Goal: Task Accomplishment & Management: Use online tool/utility

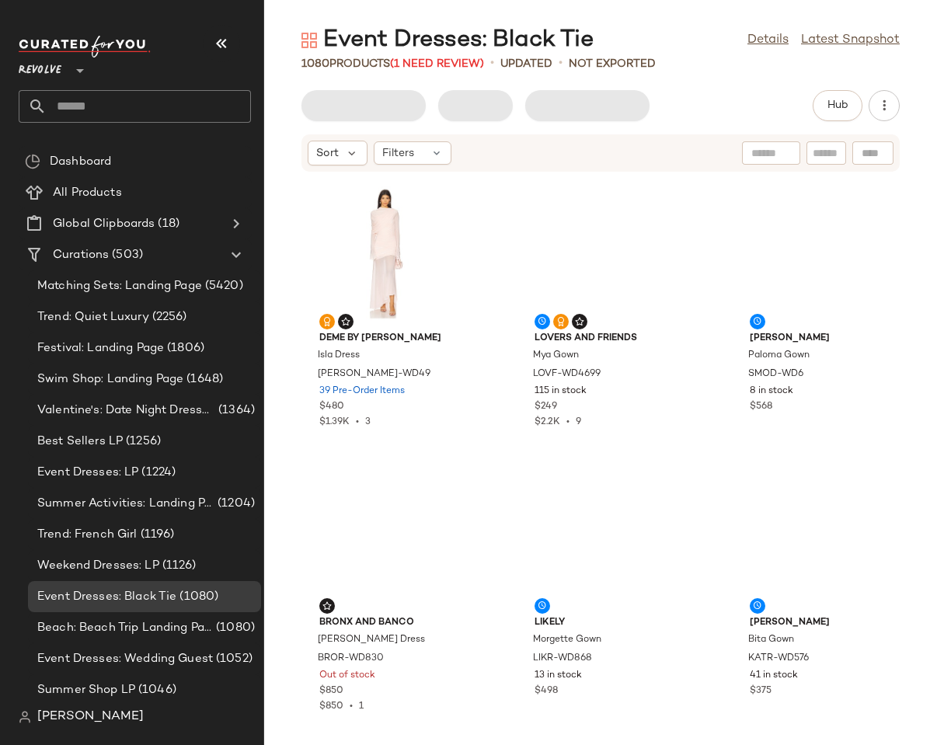
click at [492, 36] on div "Event Dresses: Black Tie" at bounding box center [448, 40] width 292 height 31
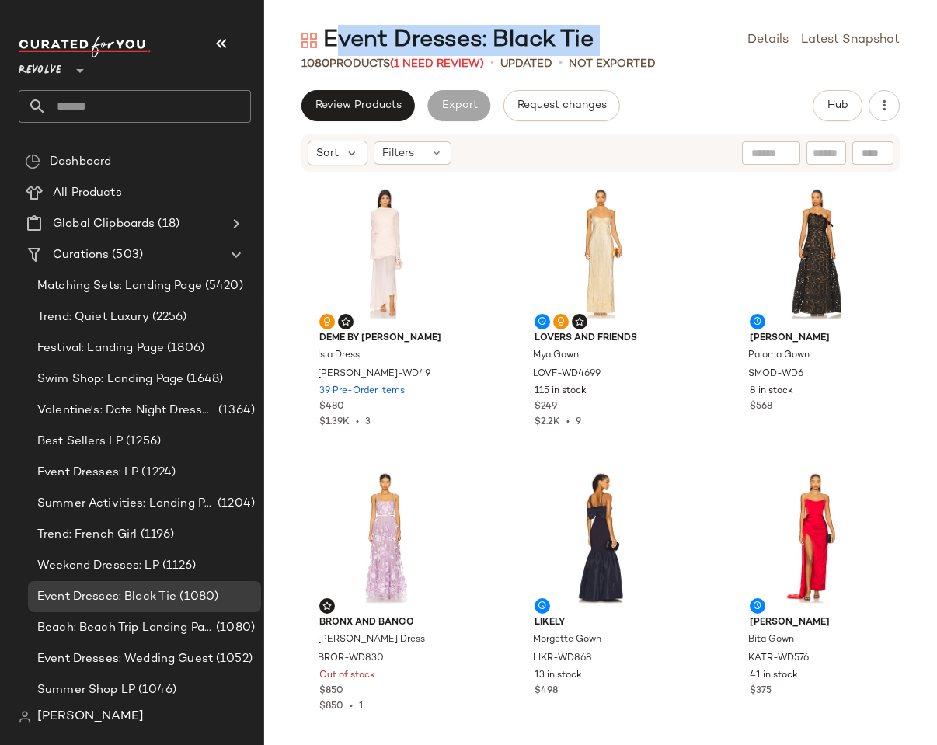
click at [492, 36] on div "Event Dresses: Black Tie" at bounding box center [448, 40] width 292 height 31
copy div "Event Dresses: Black Tie"
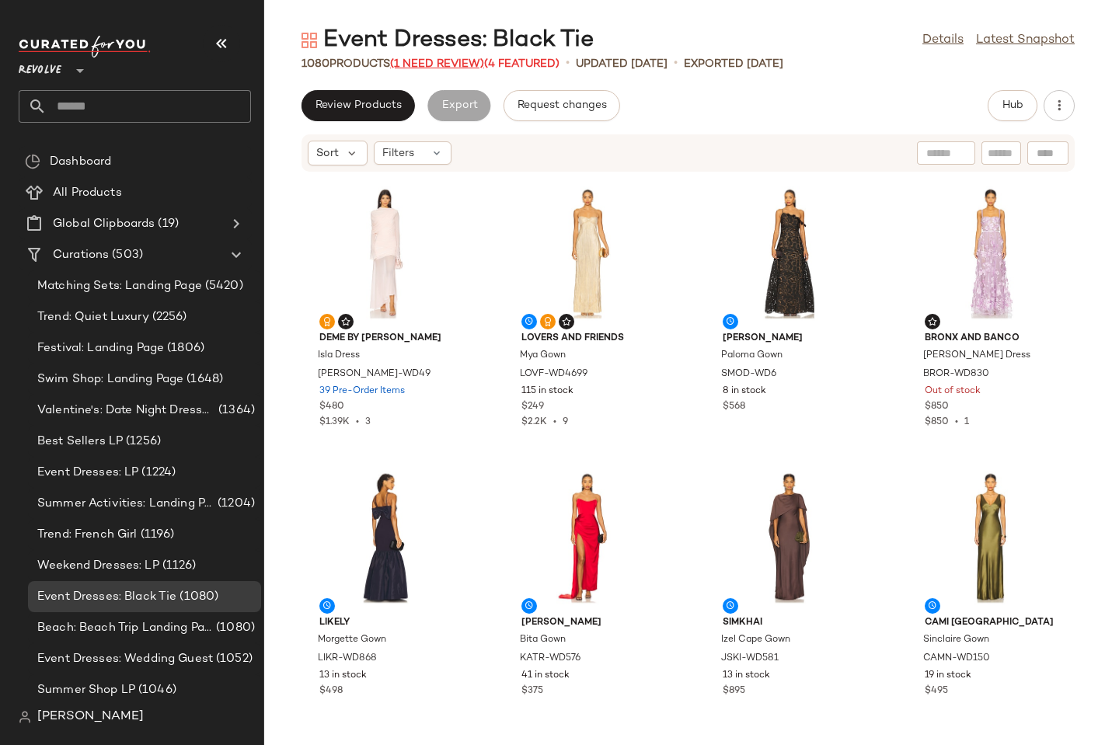
click at [460, 58] on span "(1 Need Review)" at bounding box center [437, 64] width 94 height 12
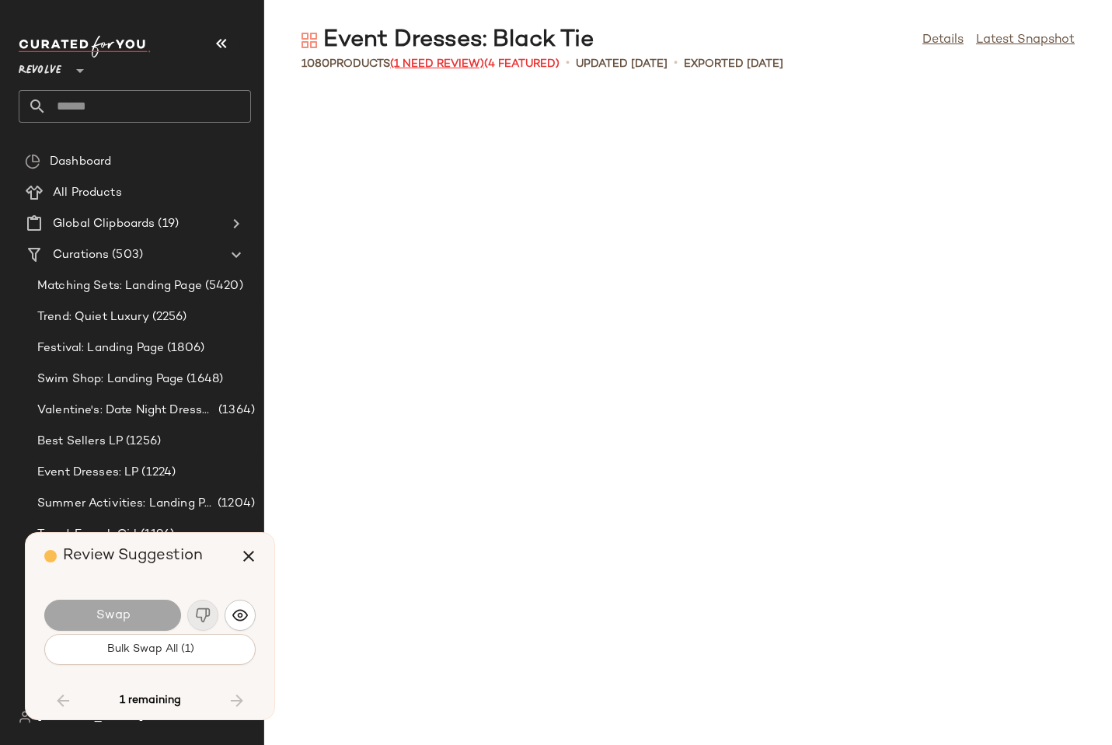
scroll to position [57464, 0]
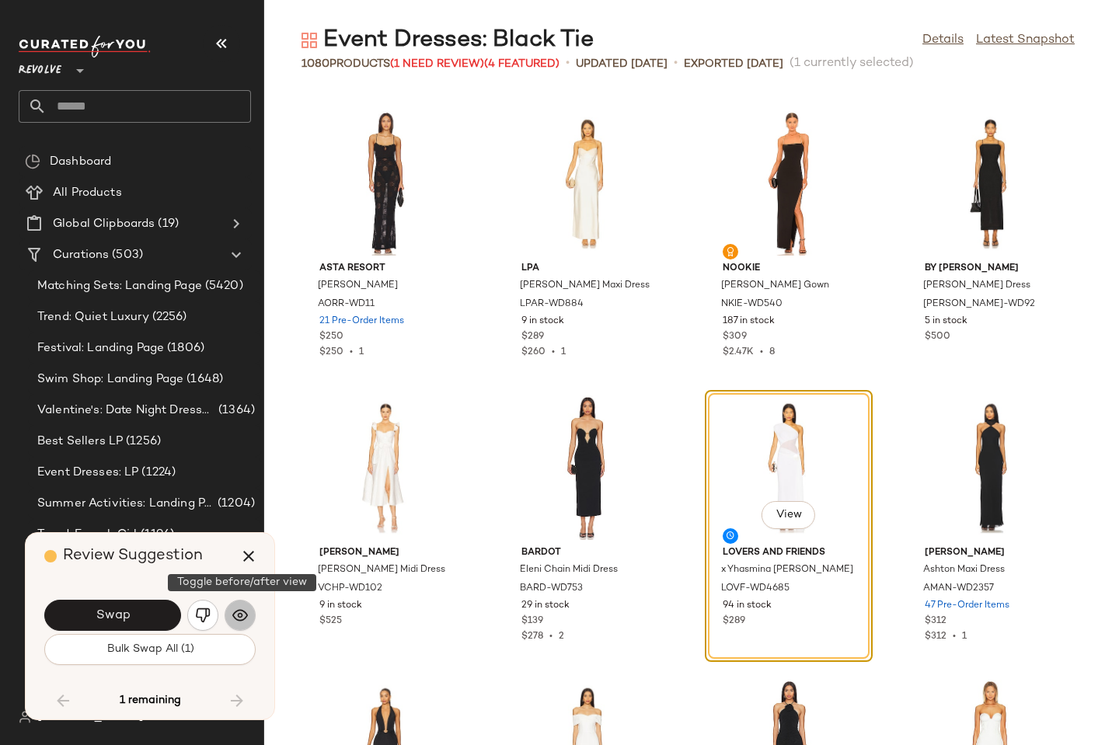
click at [241, 619] on img "button" at bounding box center [240, 616] width 16 height 16
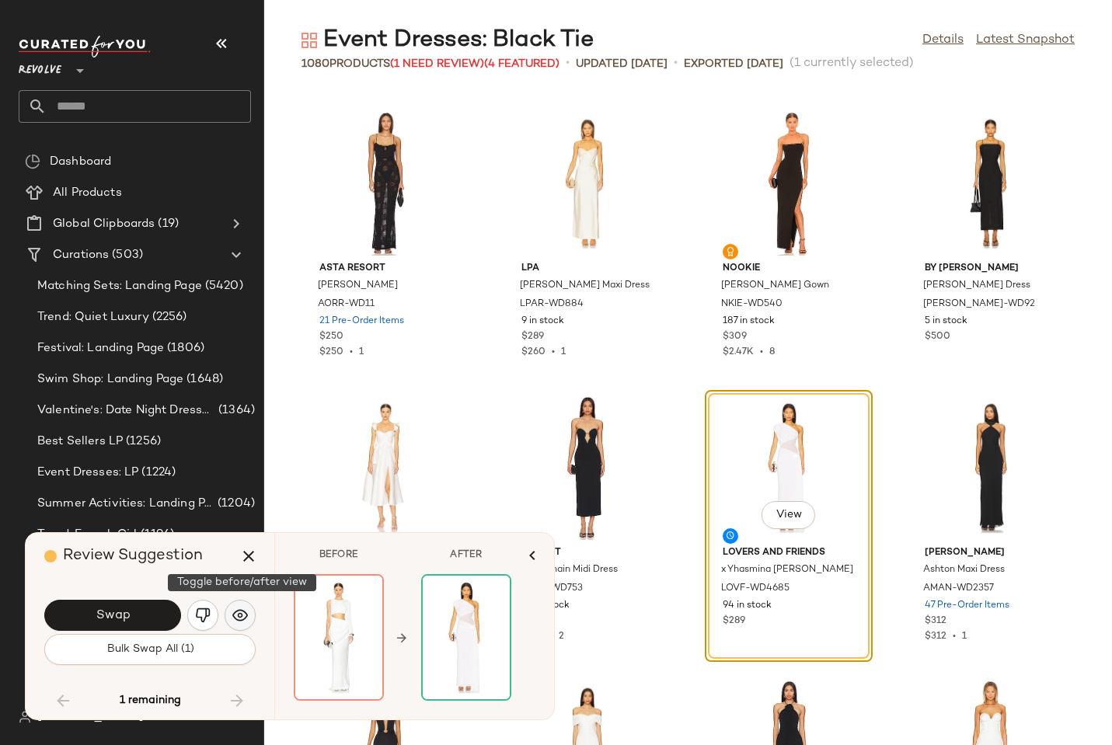
click at [241, 619] on img "button" at bounding box center [240, 616] width 16 height 16
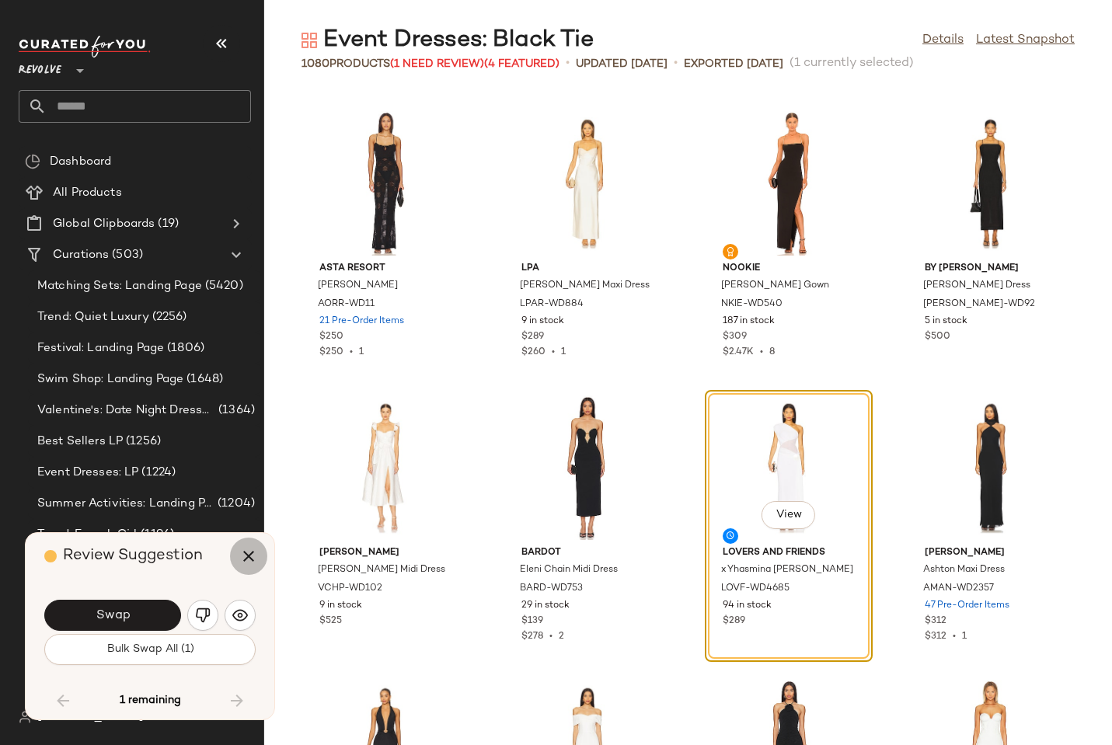
click at [252, 556] on icon "button" at bounding box center [248, 556] width 19 height 19
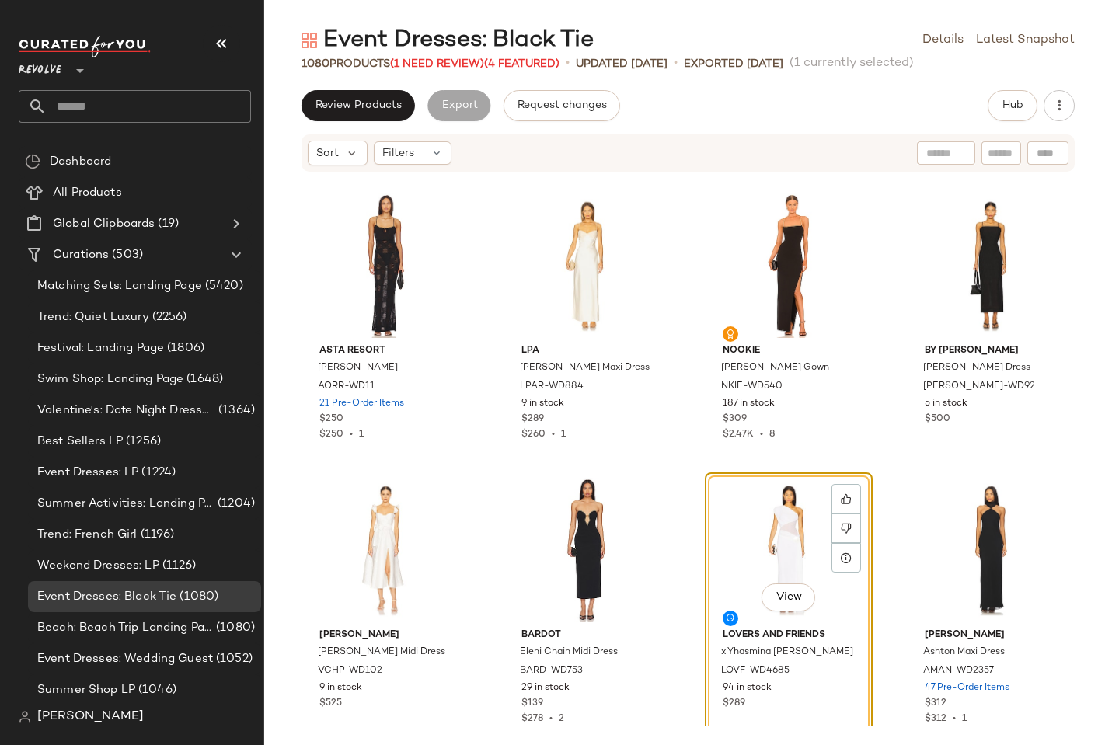
click at [868, 189] on div "ASTA RESORT [PERSON_NAME] Dress AORR-WD11 21 Pre-Order Items $250 $250 • 1 LPA …" at bounding box center [688, 450] width 848 height 554
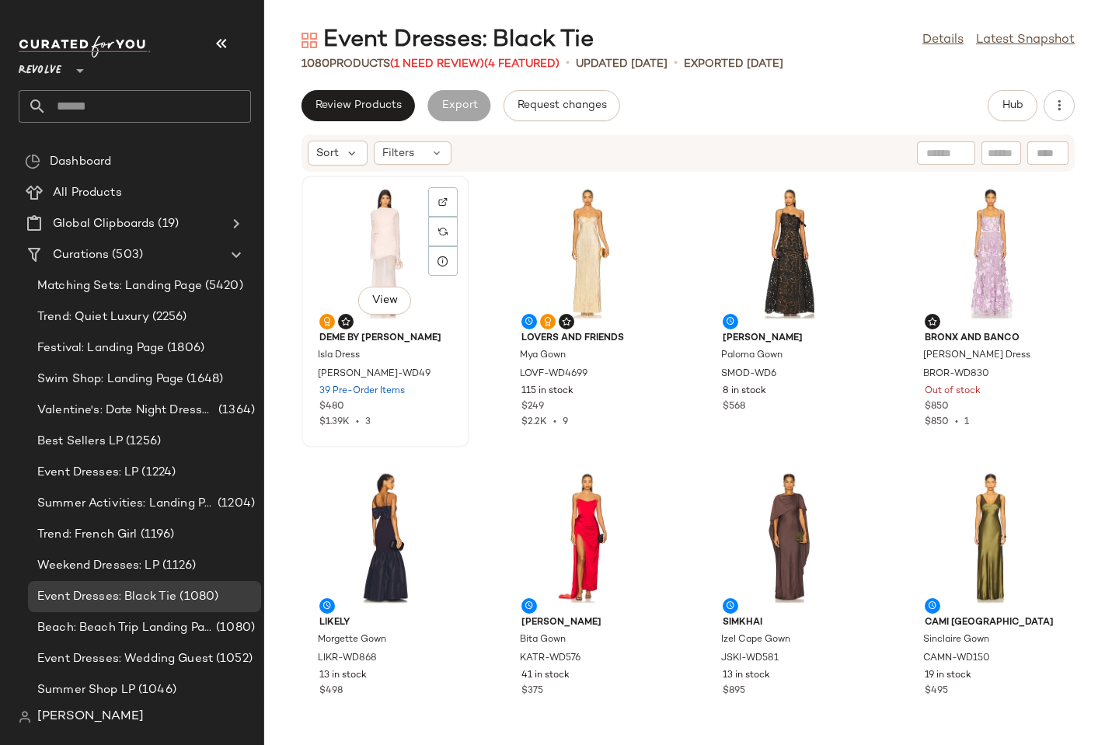
click at [378, 249] on div "View" at bounding box center [385, 253] width 157 height 145
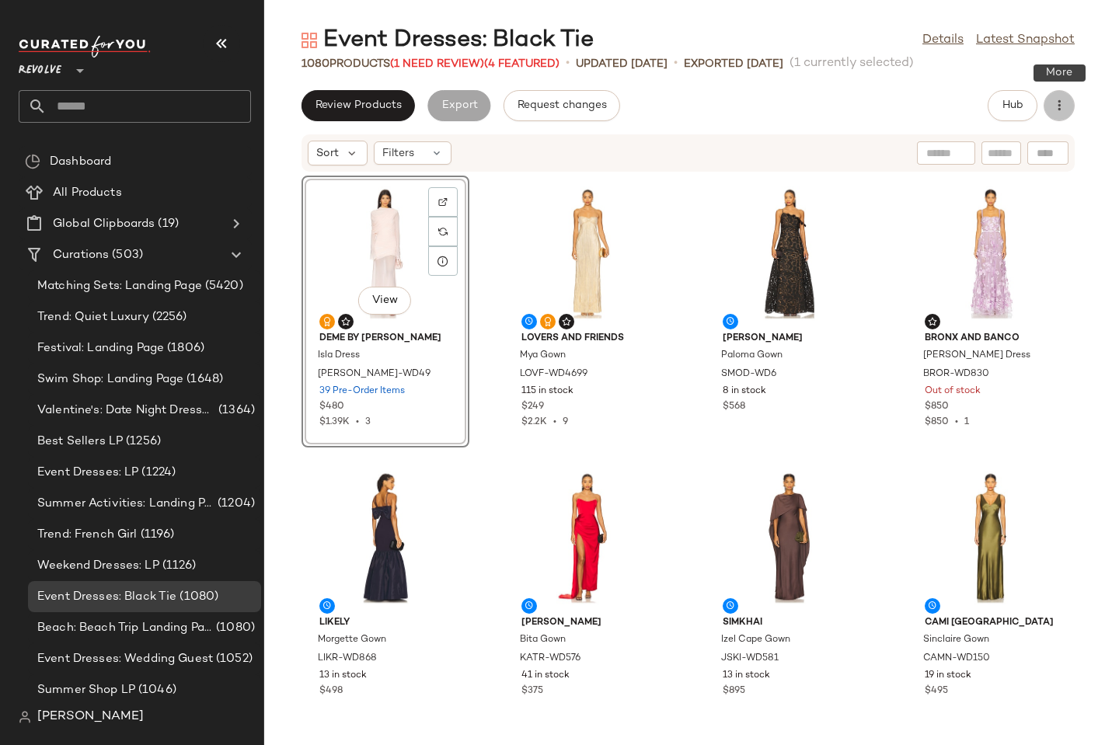
click at [1070, 111] on button "button" at bounding box center [1059, 105] width 31 height 31
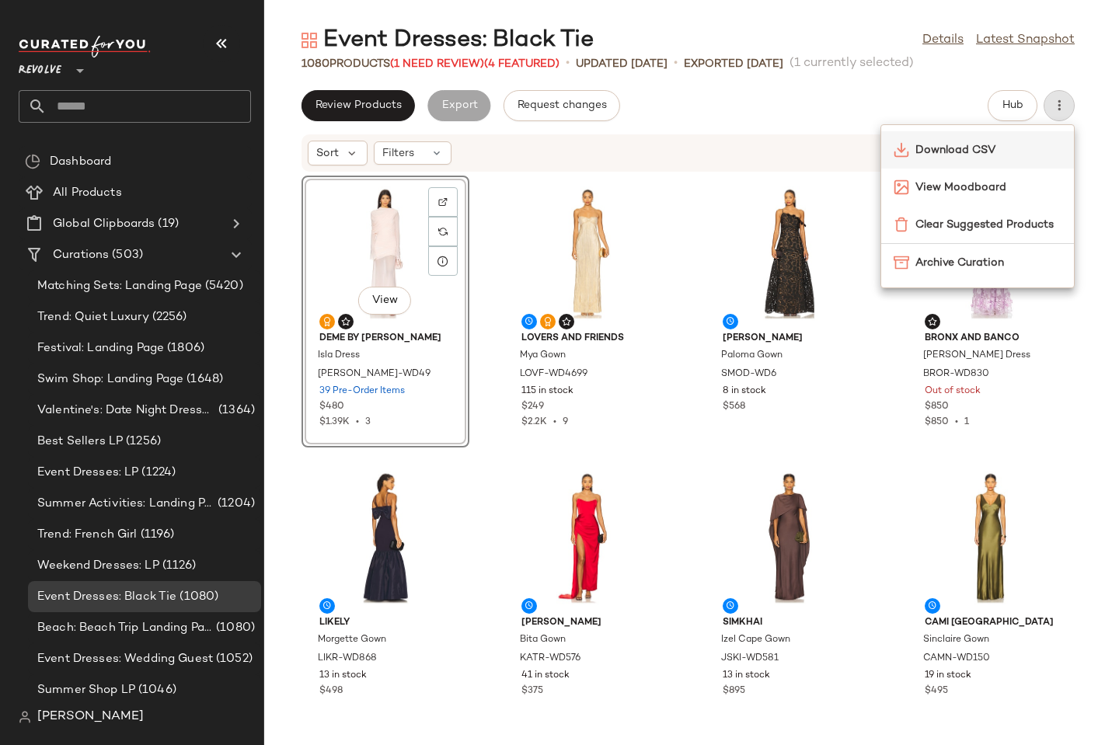
click at [919, 152] on span "Download CSV" at bounding box center [989, 150] width 146 height 16
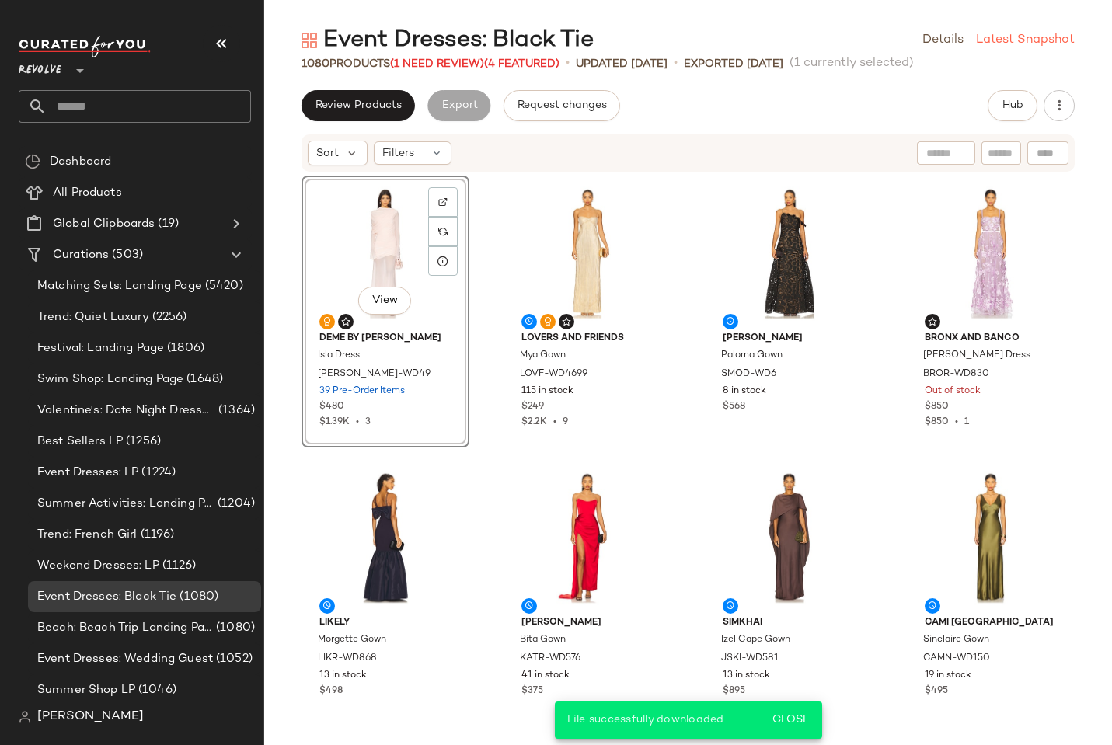
click at [1033, 45] on link "Latest Snapshot" at bounding box center [1025, 40] width 99 height 19
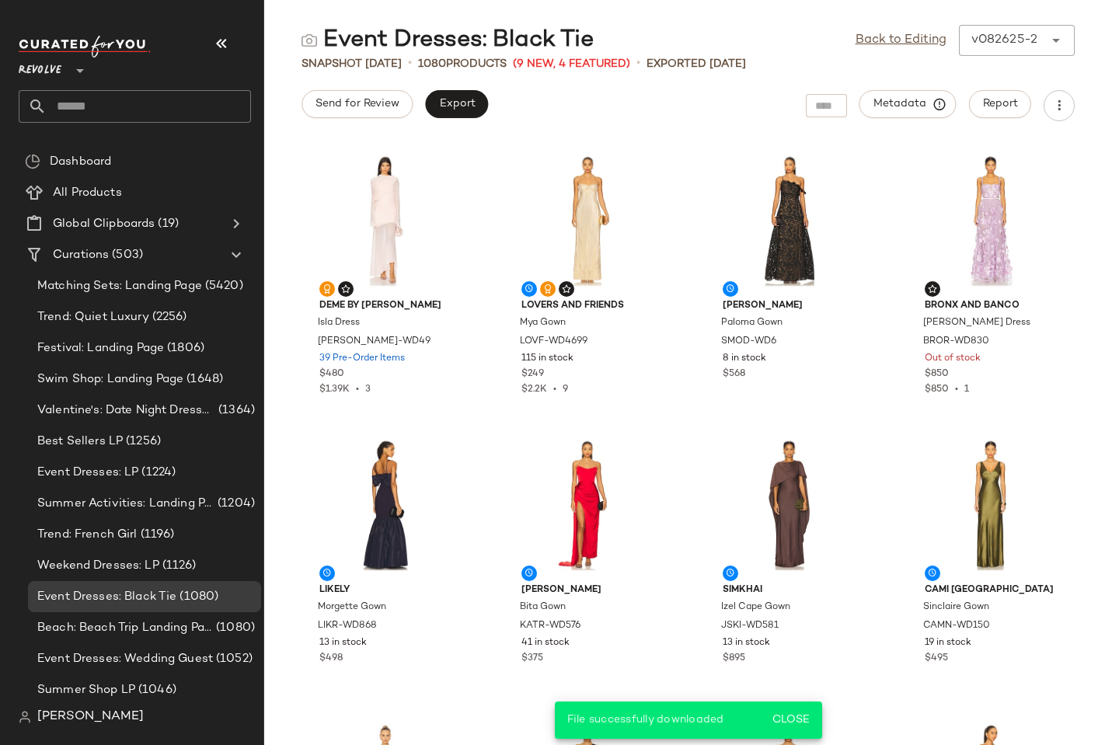
click at [1000, 27] on div "Back to Editing v082625-2 ******" at bounding box center [965, 40] width 219 height 31
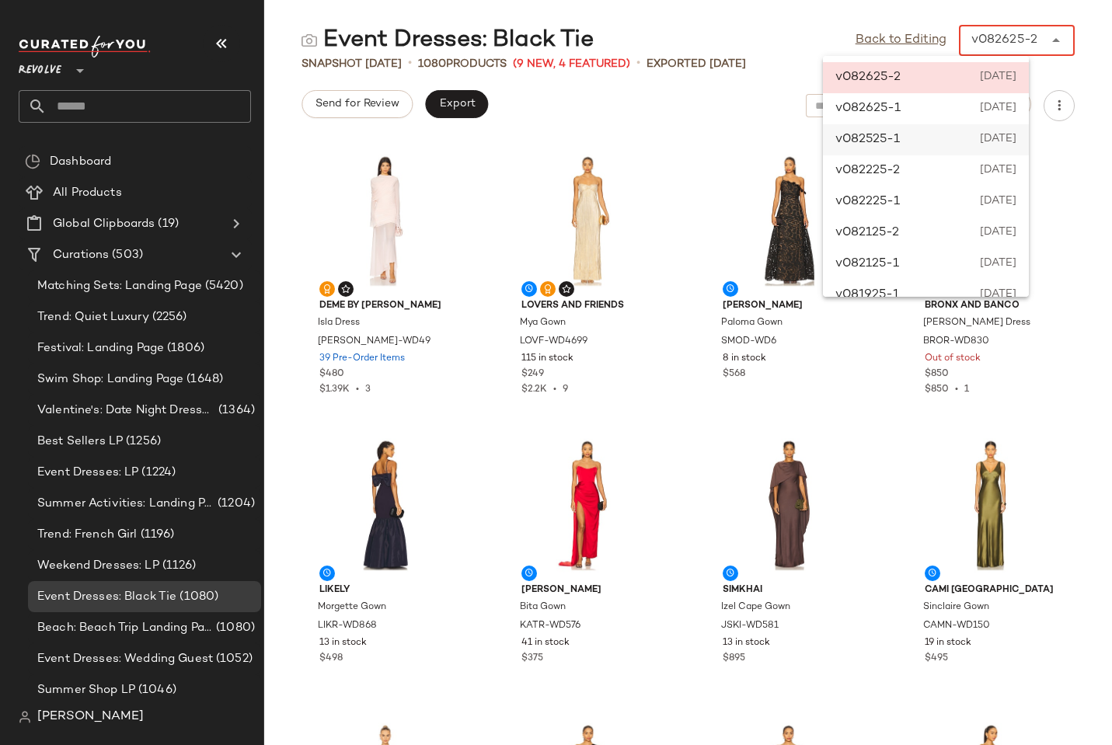
click at [931, 136] on div "v082525-1 [DATE]" at bounding box center [926, 139] width 206 height 31
type input "******"
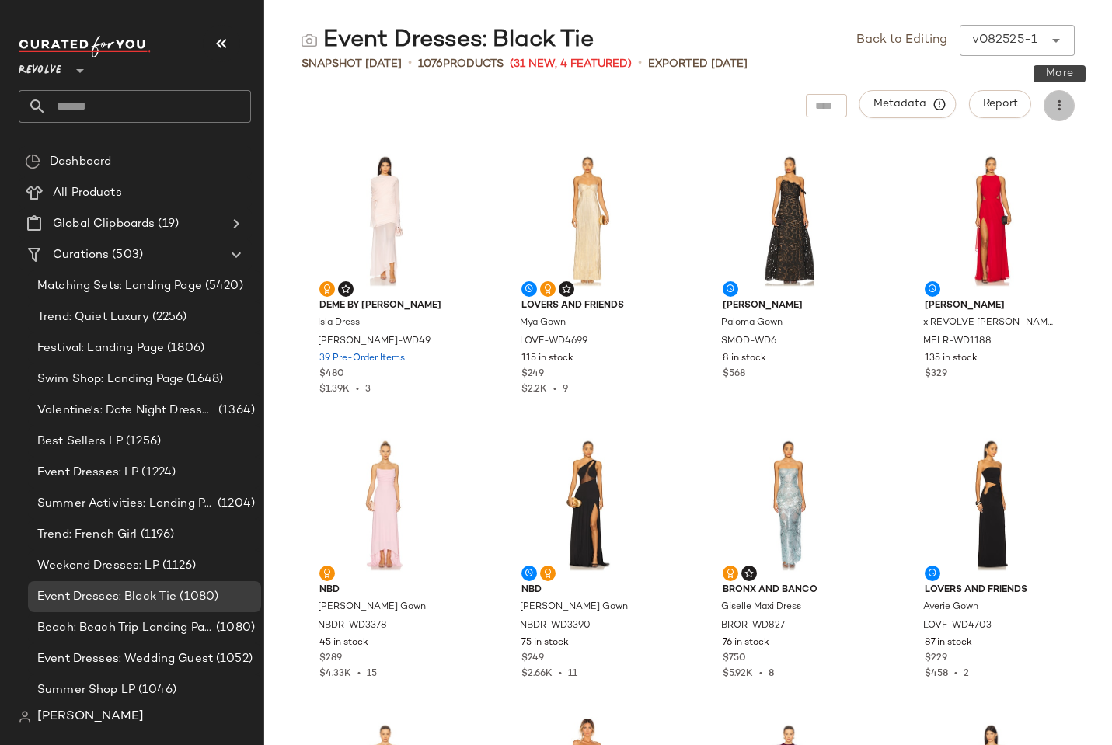
click at [1061, 106] on icon "button" at bounding box center [1060, 106] width 16 height 16
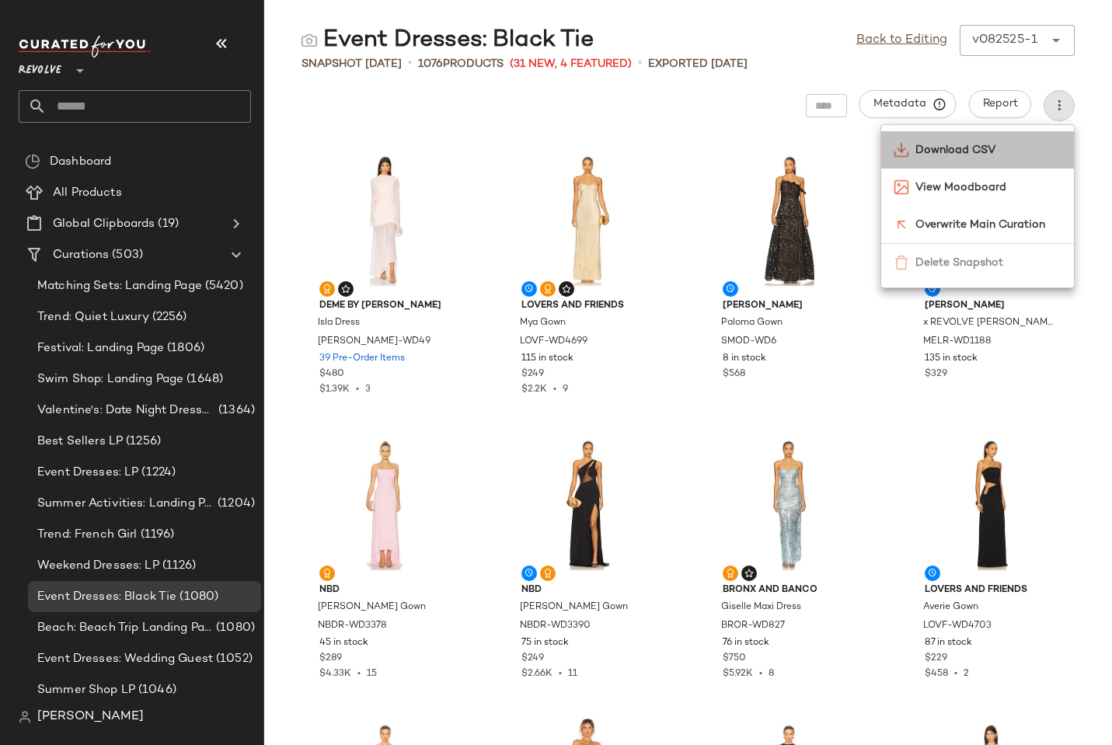
click at [940, 155] on span "Download CSV" at bounding box center [989, 150] width 146 height 16
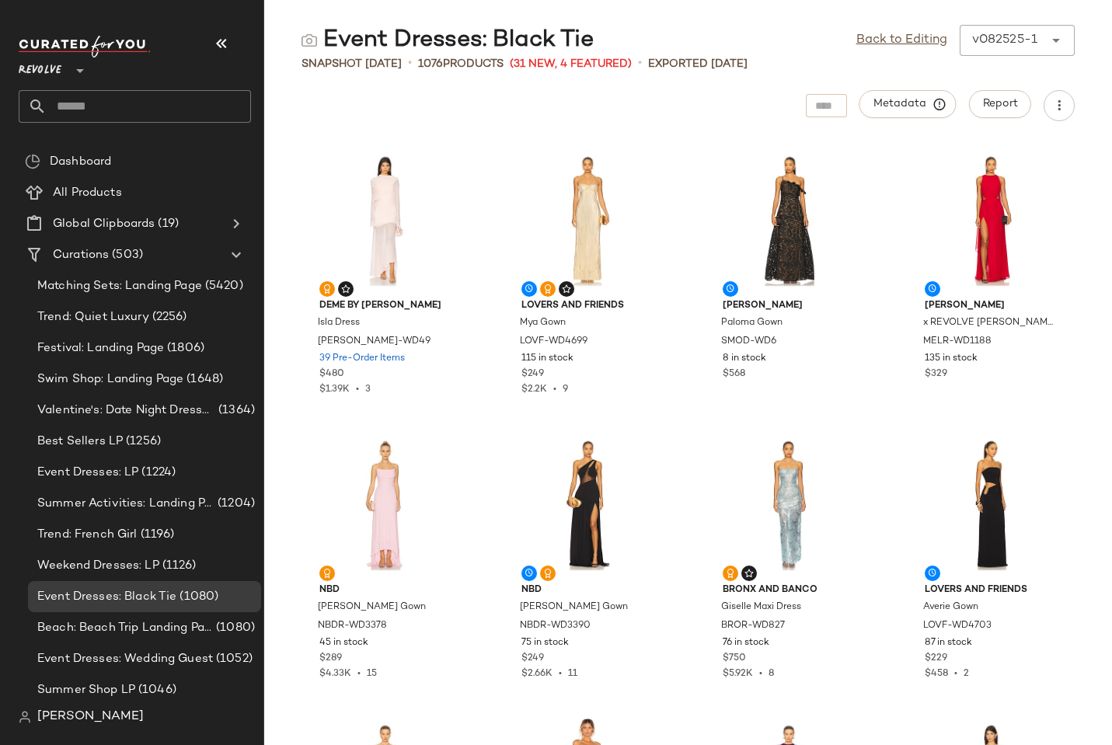
click at [610, 111] on div "Metadata Report" at bounding box center [688, 105] width 848 height 31
